Goal: Task Accomplishment & Management: Manage account settings

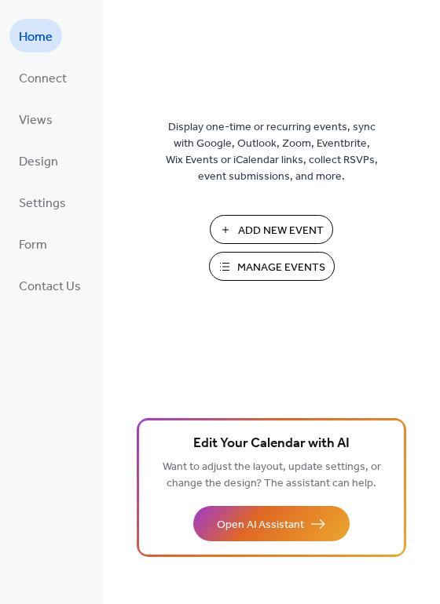
click at [269, 264] on span "Manage Events" at bounding box center [281, 268] width 88 height 16
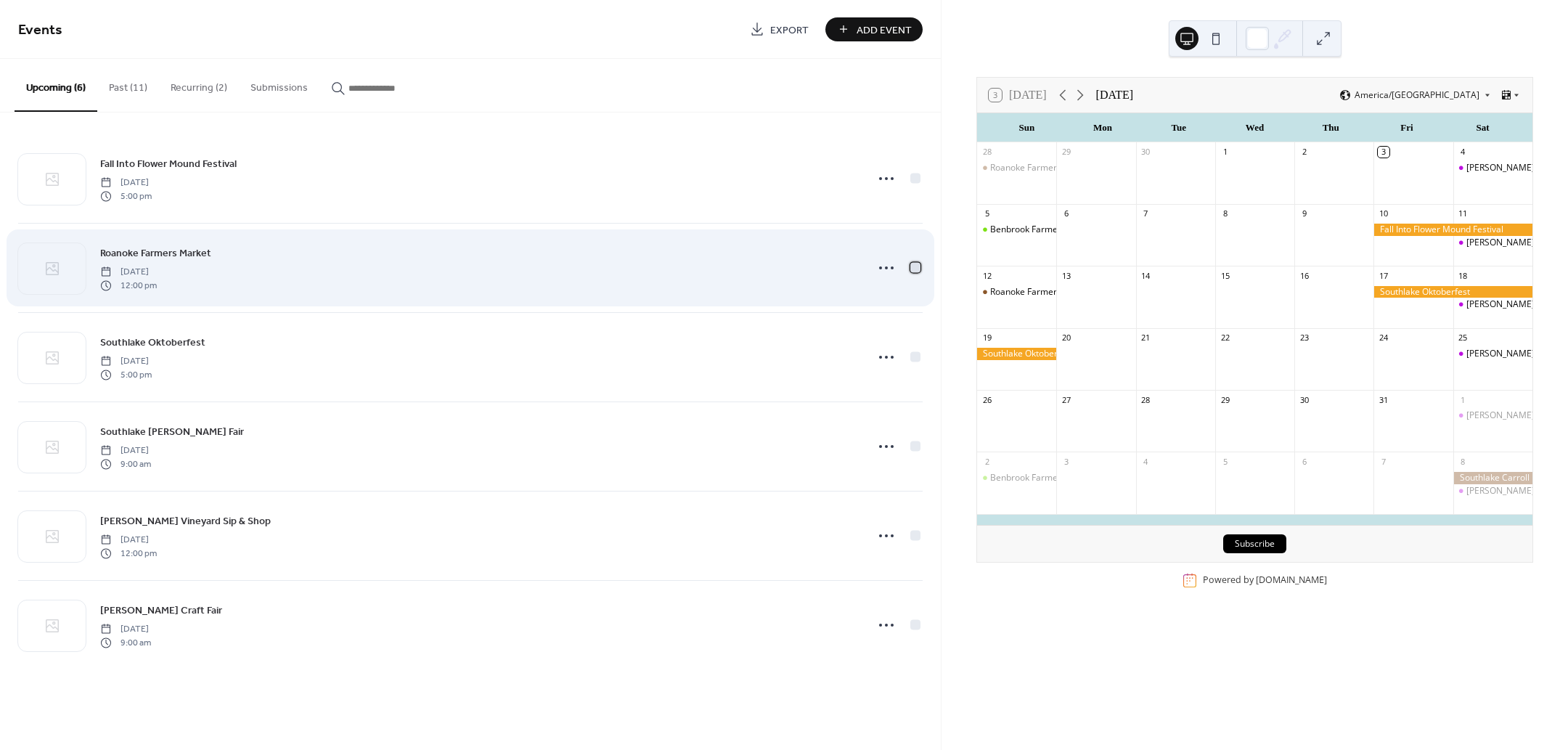
click at [913, 266] on div at bounding box center [914, 266] width 10 height 10
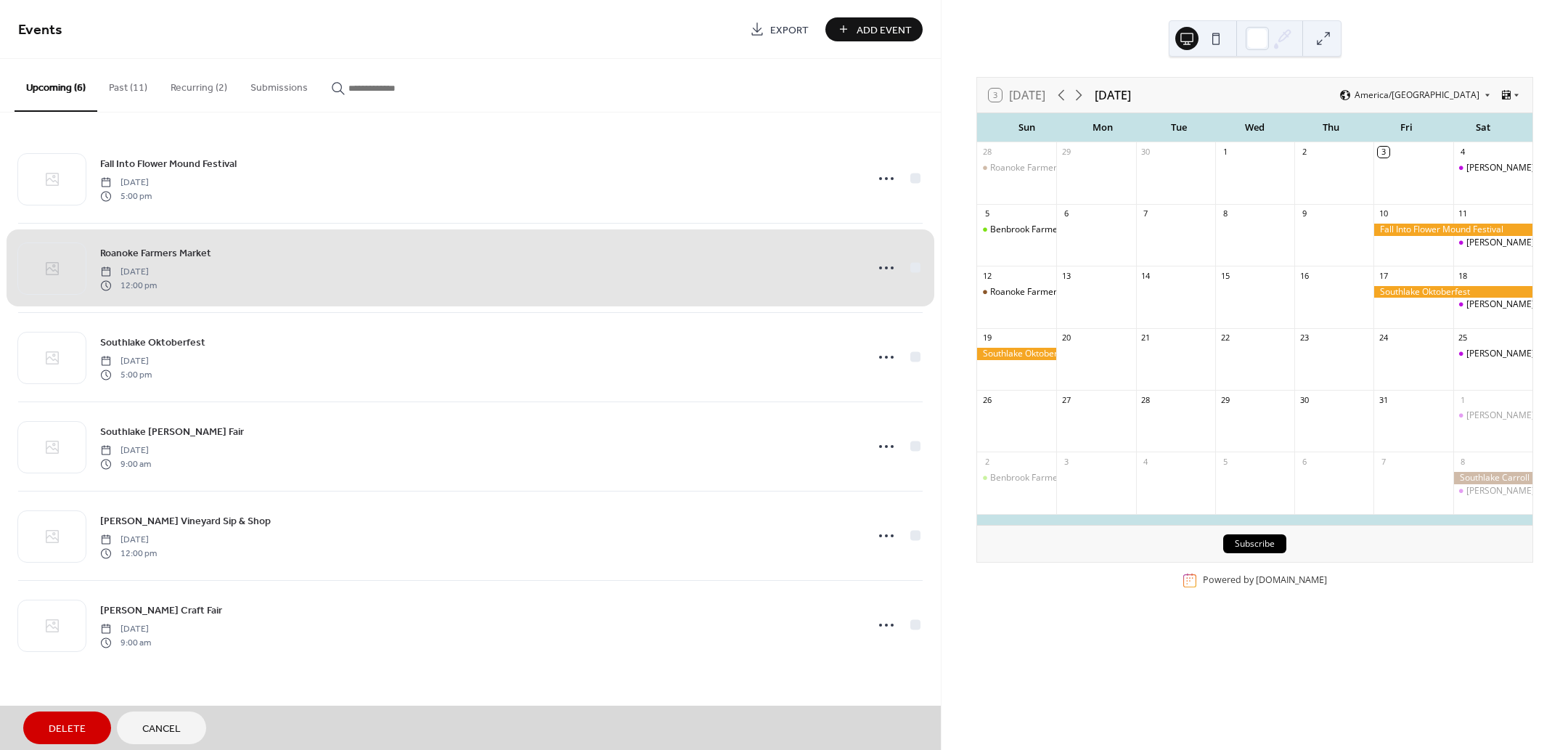
click at [82, 728] on span "Delete" at bounding box center [67, 729] width 37 height 15
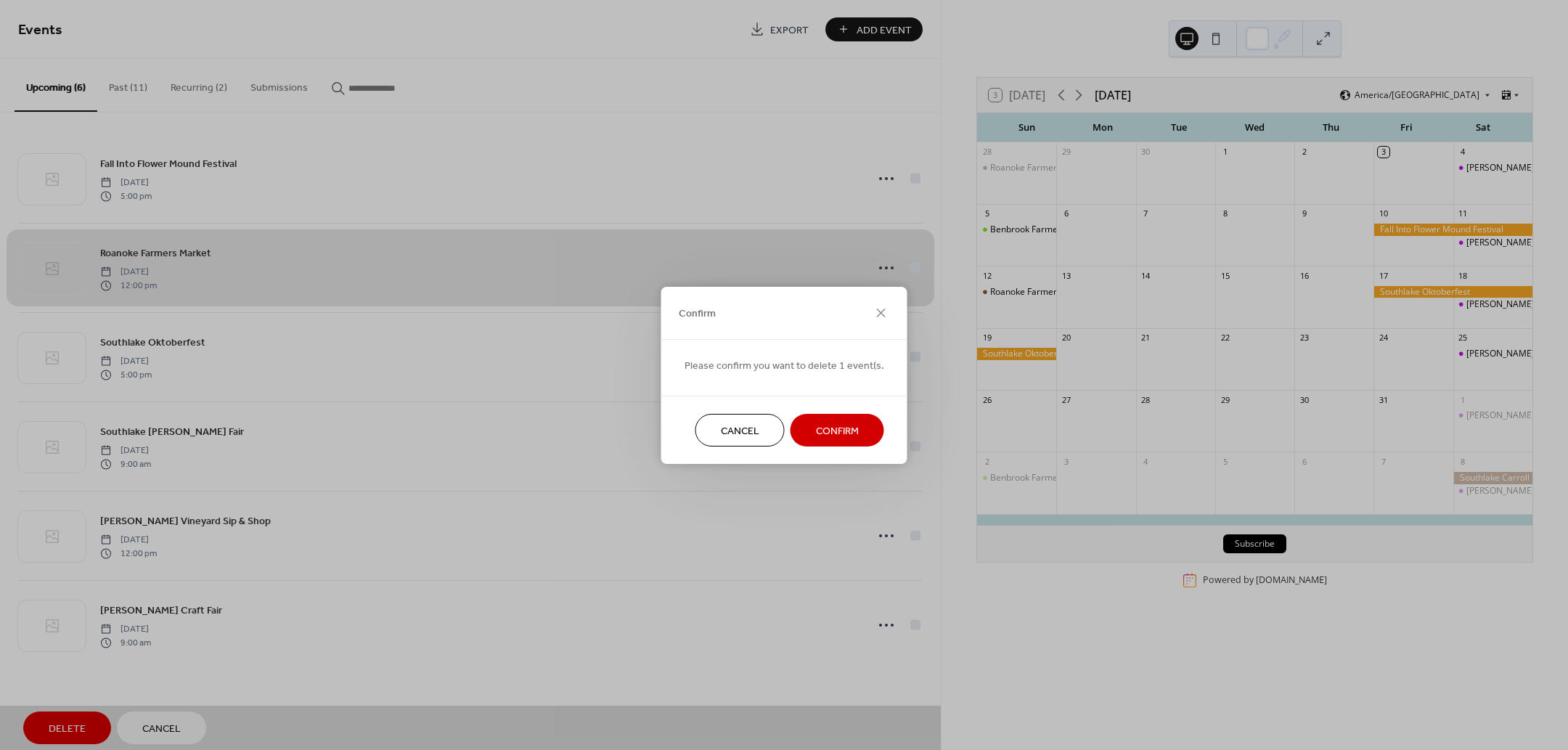
click at [820, 430] on span "Confirm" at bounding box center [837, 431] width 43 height 15
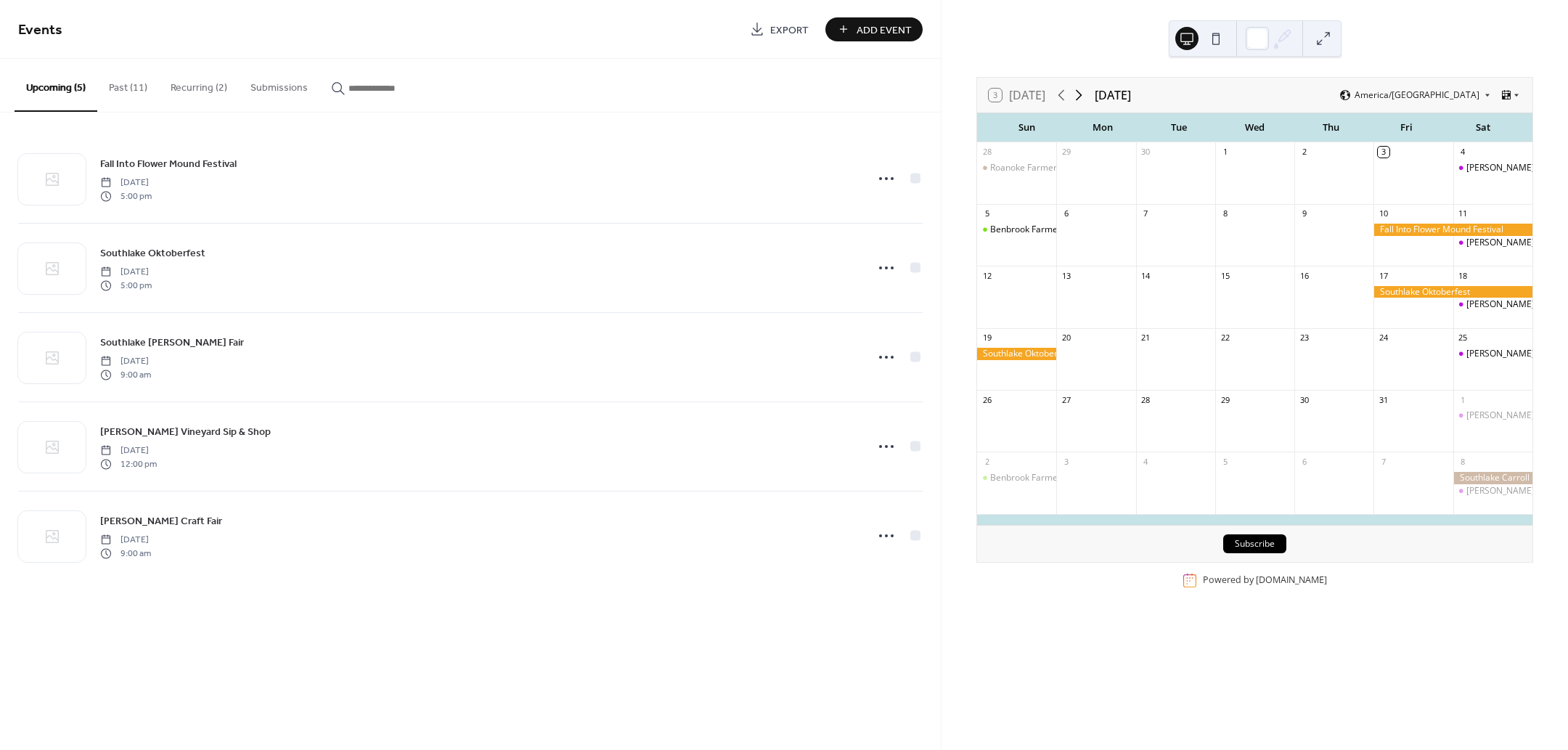
click at [1080, 90] on icon at bounding box center [1078, 94] width 18 height 18
